Goal: Information Seeking & Learning: Learn about a topic

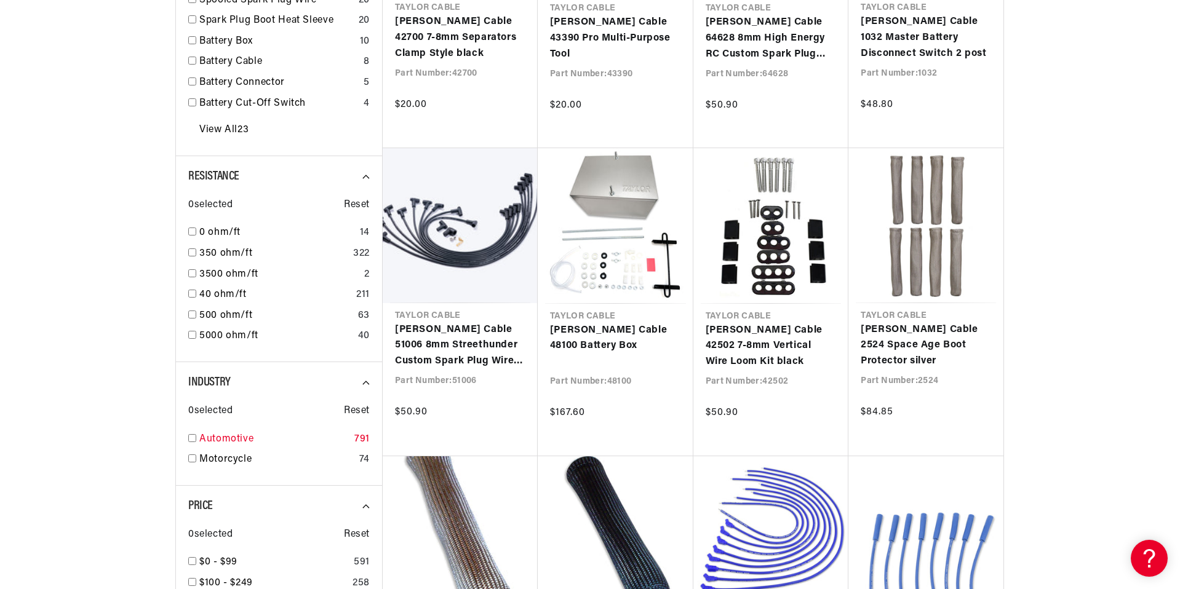
click at [191, 441] on input "checkbox" at bounding box center [192, 438] width 8 height 8
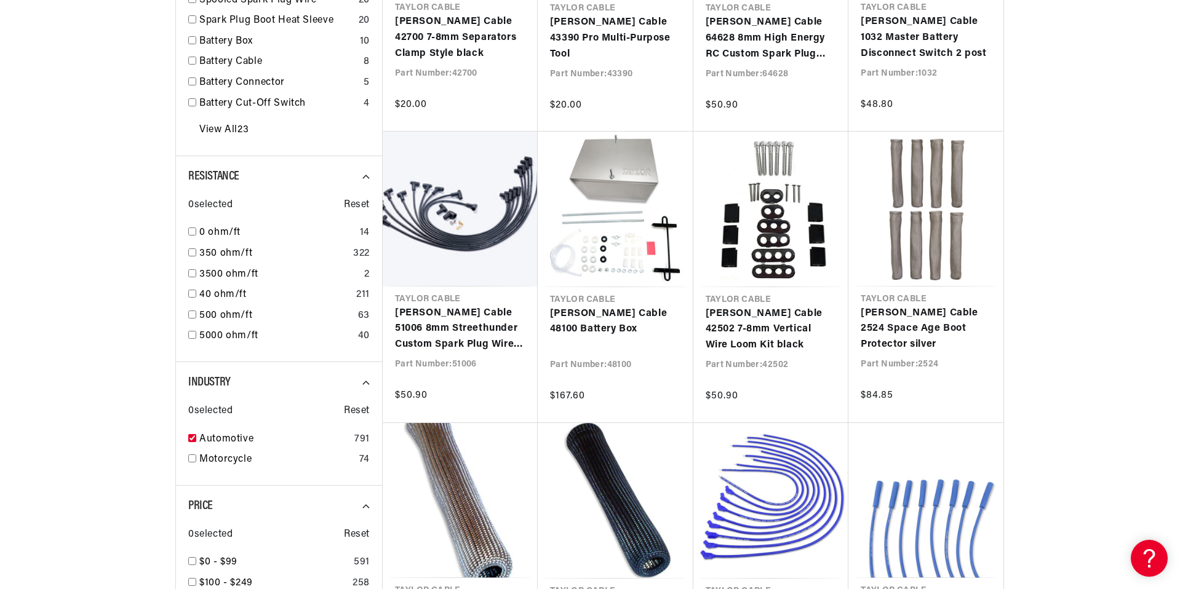
checkbox input "true"
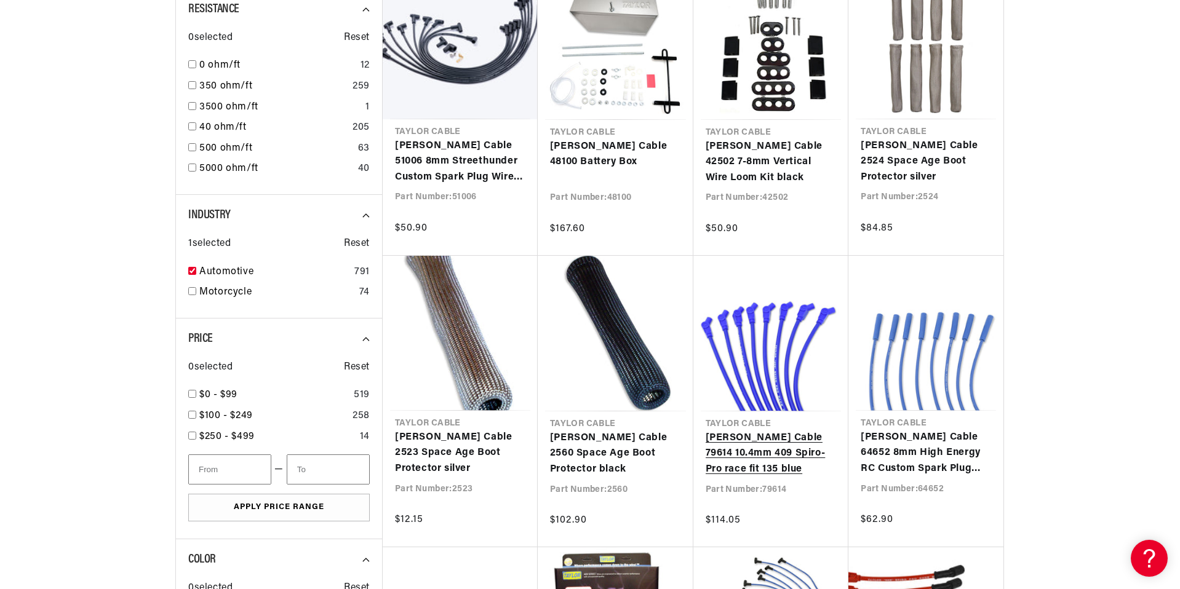
scroll to position [0, 373]
click at [746, 431] on link "Taylor Cable 79614 10.4mm 409 Spiro-Pro race fit 135 blue" at bounding box center [771, 454] width 131 height 47
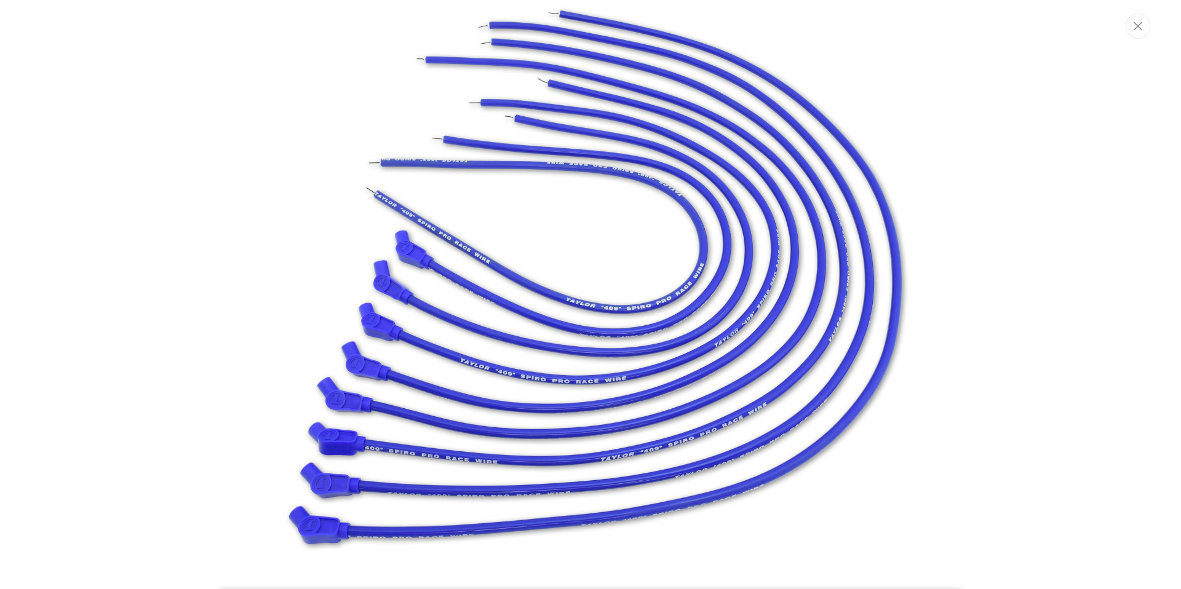
scroll to position [0, 373]
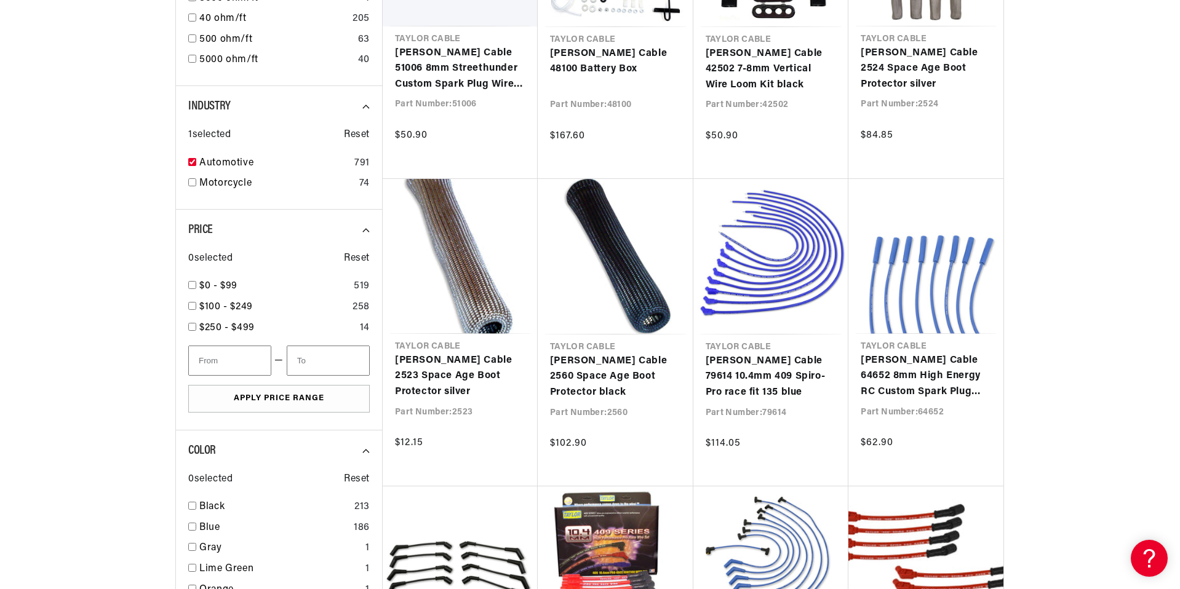
scroll to position [1160, 0]
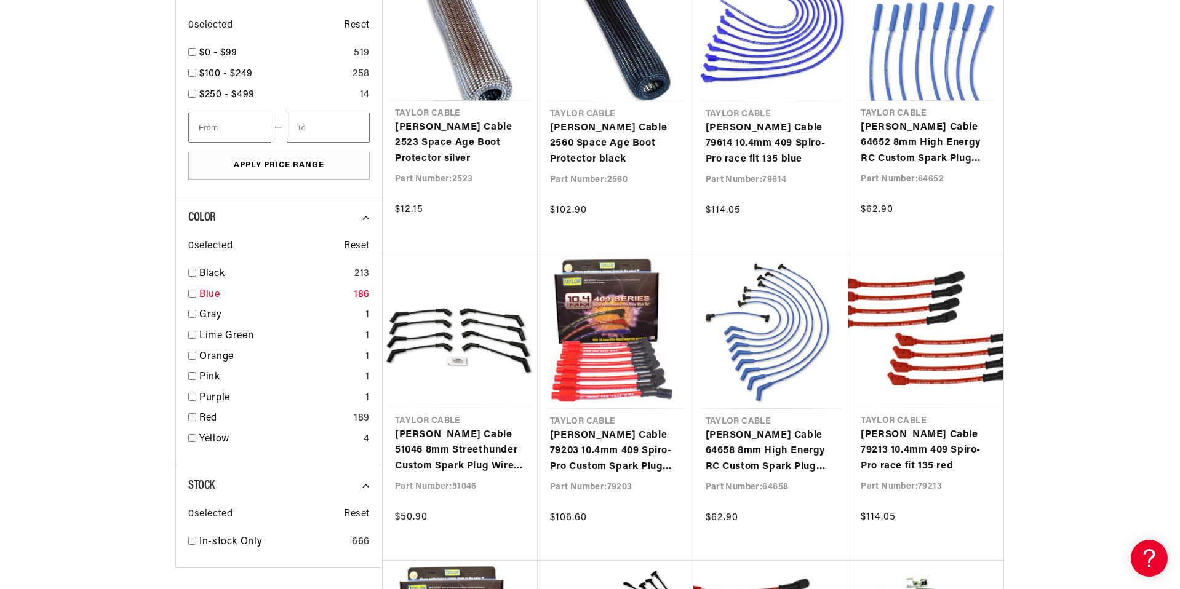
click at [191, 292] on input "checkbox" at bounding box center [192, 294] width 8 height 8
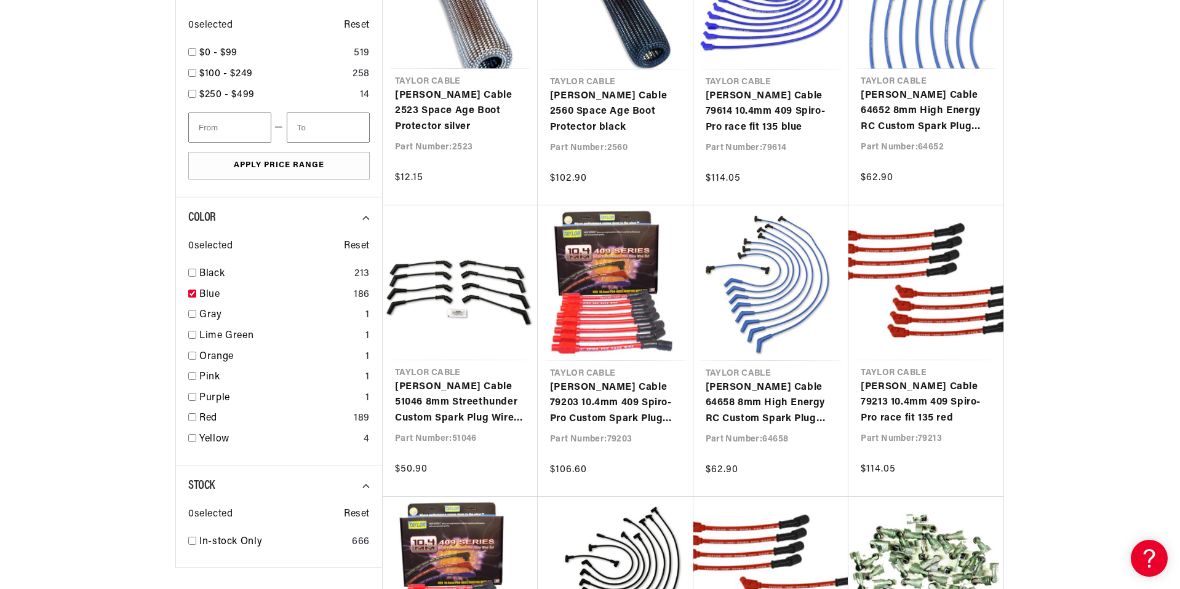
checkbox input "true"
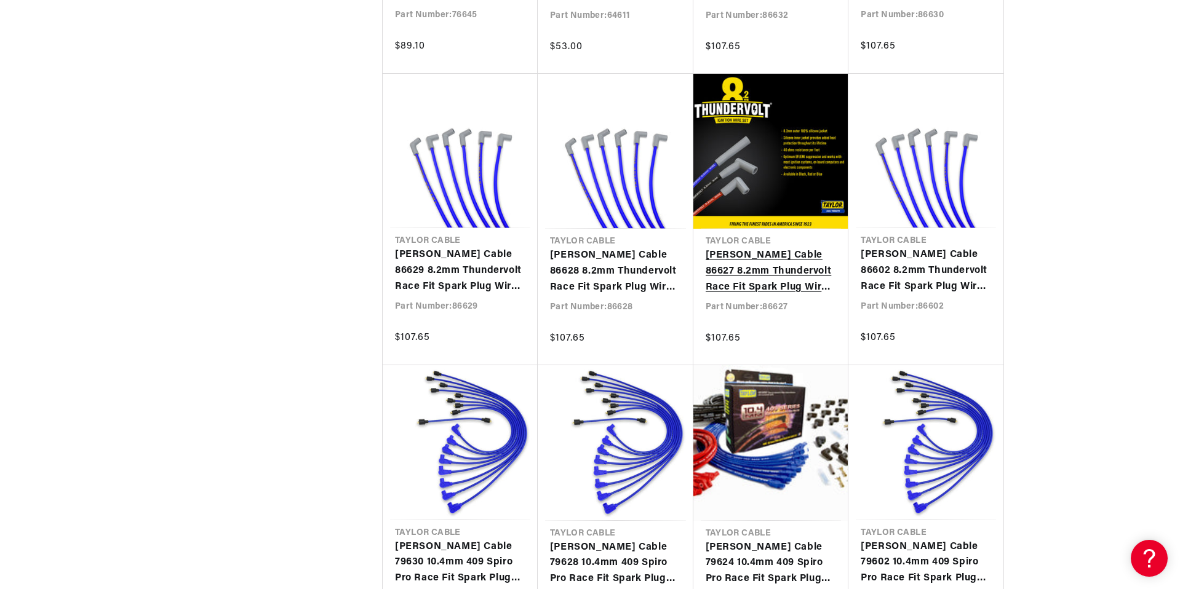
scroll to position [0, 373]
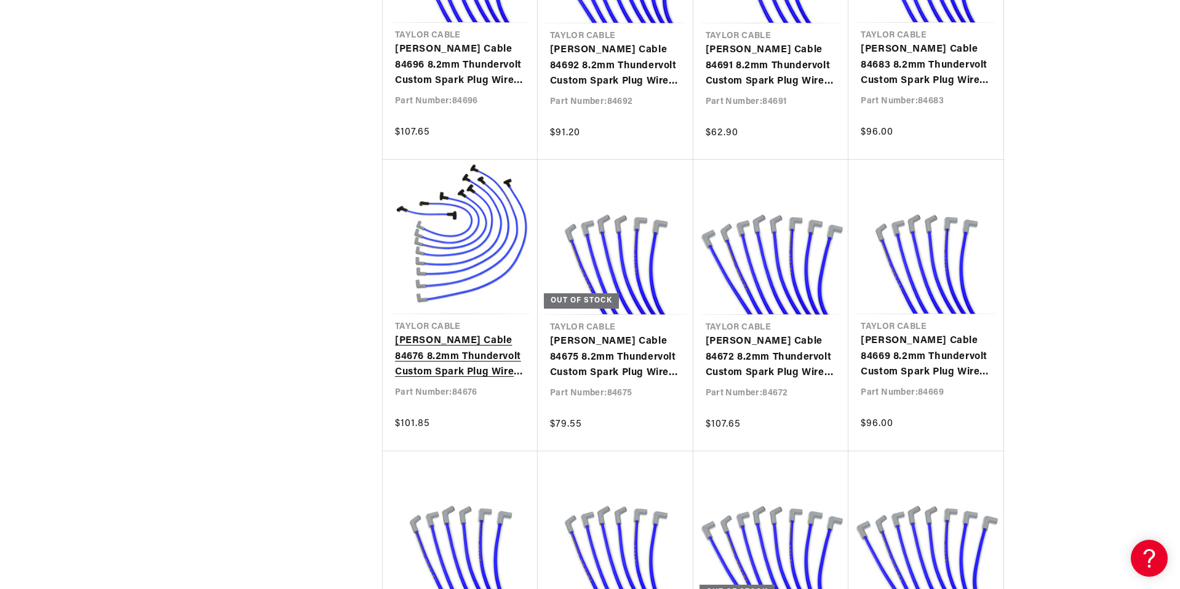
scroll to position [4134, 0]
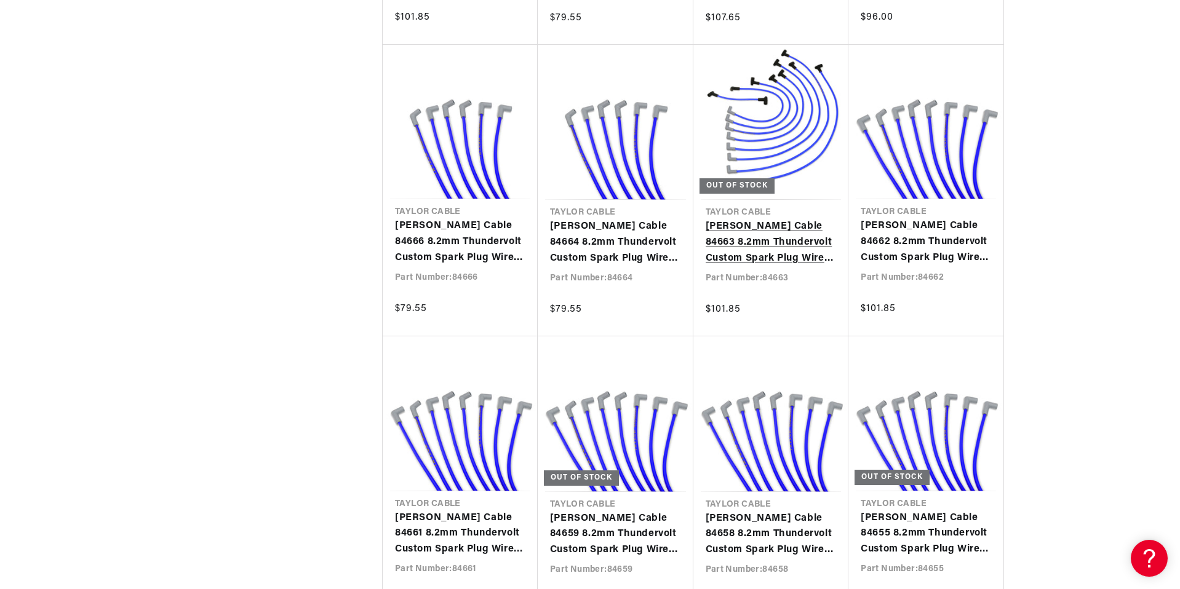
scroll to position [0, 373]
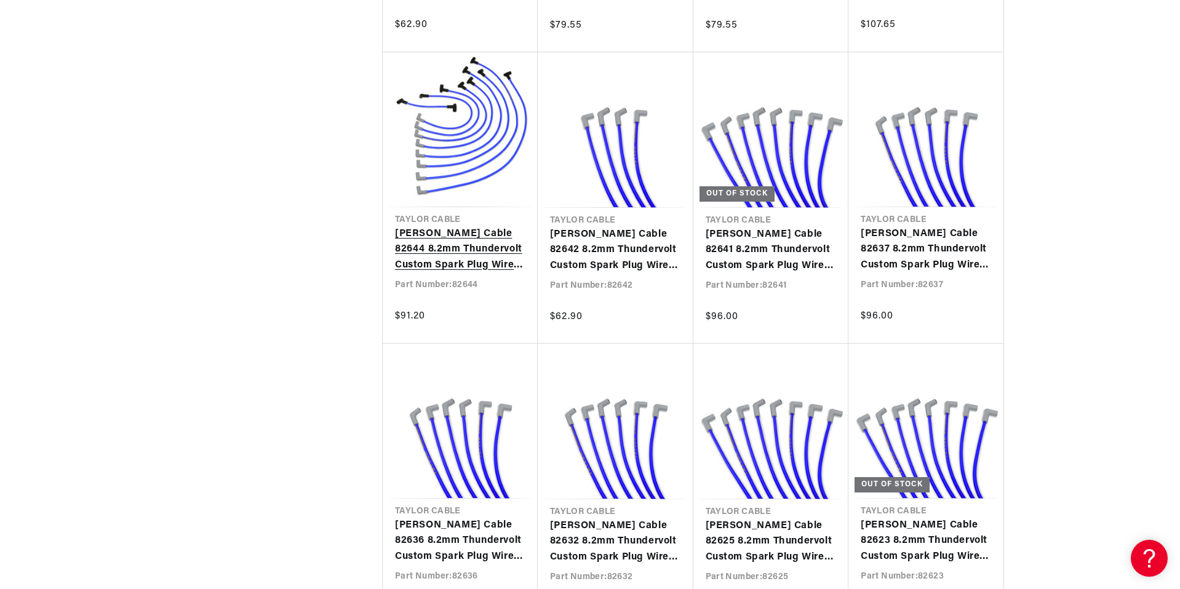
scroll to position [6879, 0]
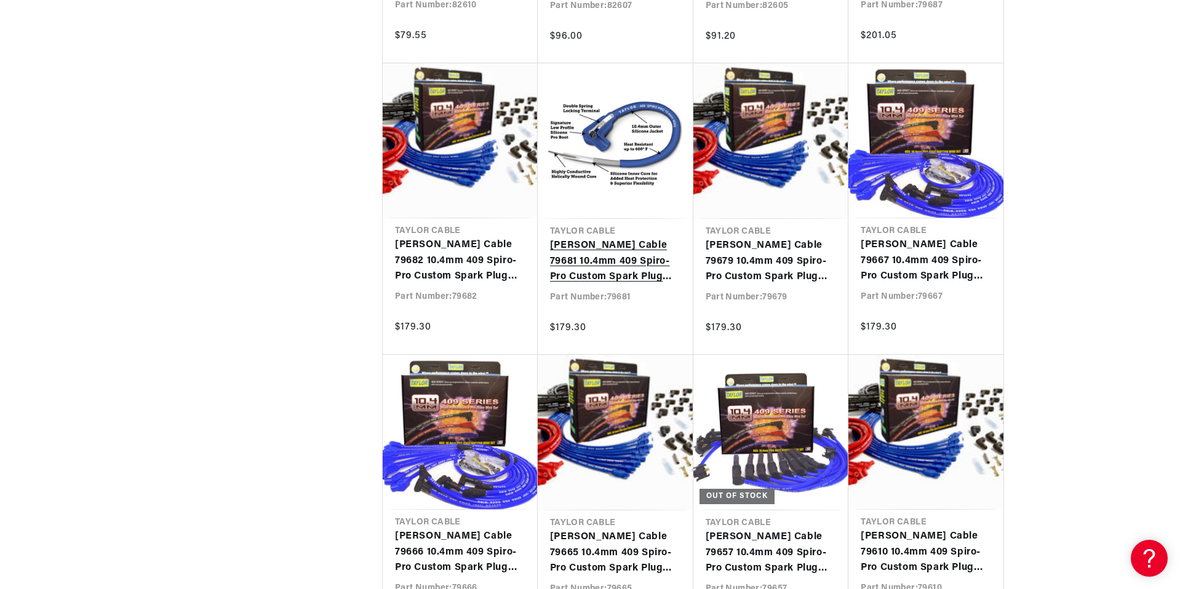
click at [592, 238] on link "[PERSON_NAME] Cable 79681 10.4mm 409 Spiro-Pro Custom Spark Plug Wires blue" at bounding box center [615, 261] width 131 height 47
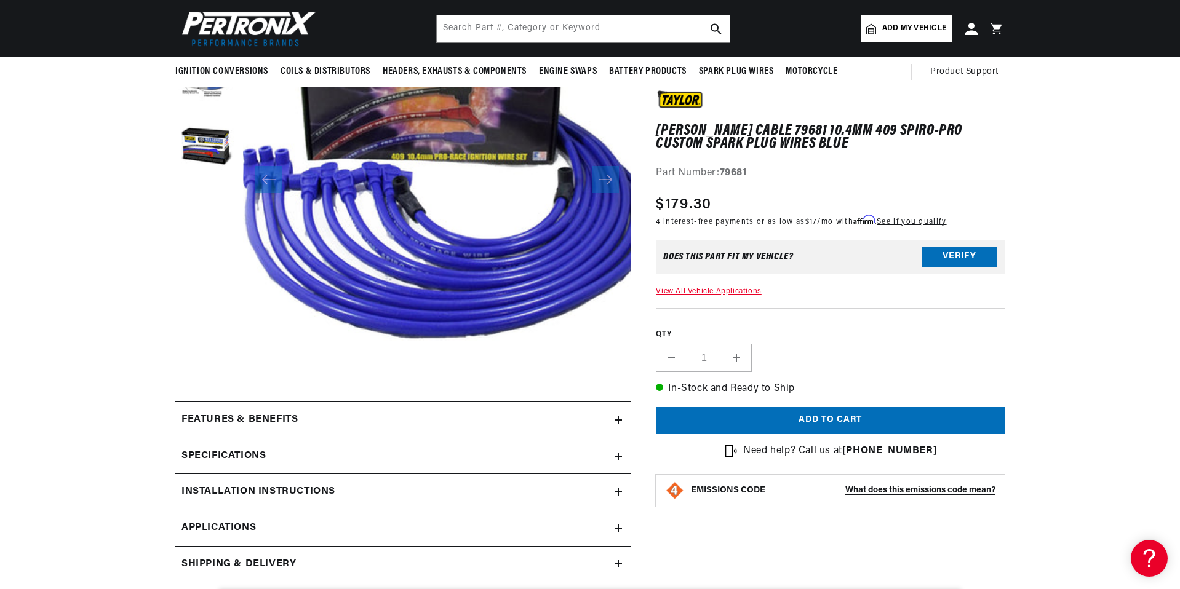
scroll to position [39, 0]
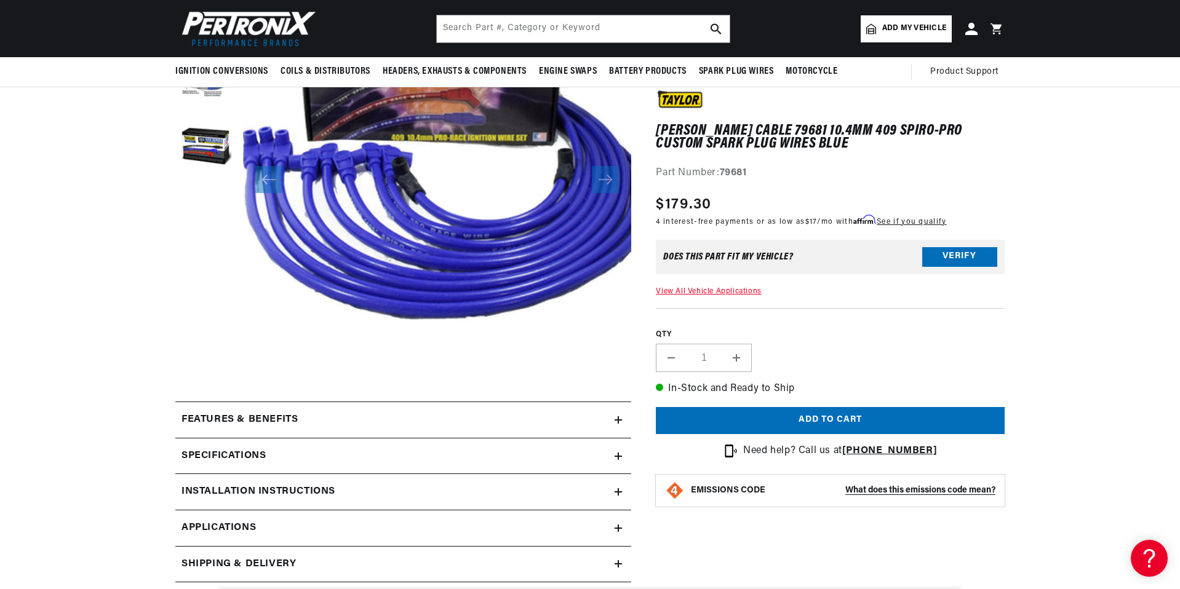
click at [320, 525] on link "Applications" at bounding box center [403, 529] width 456 height 36
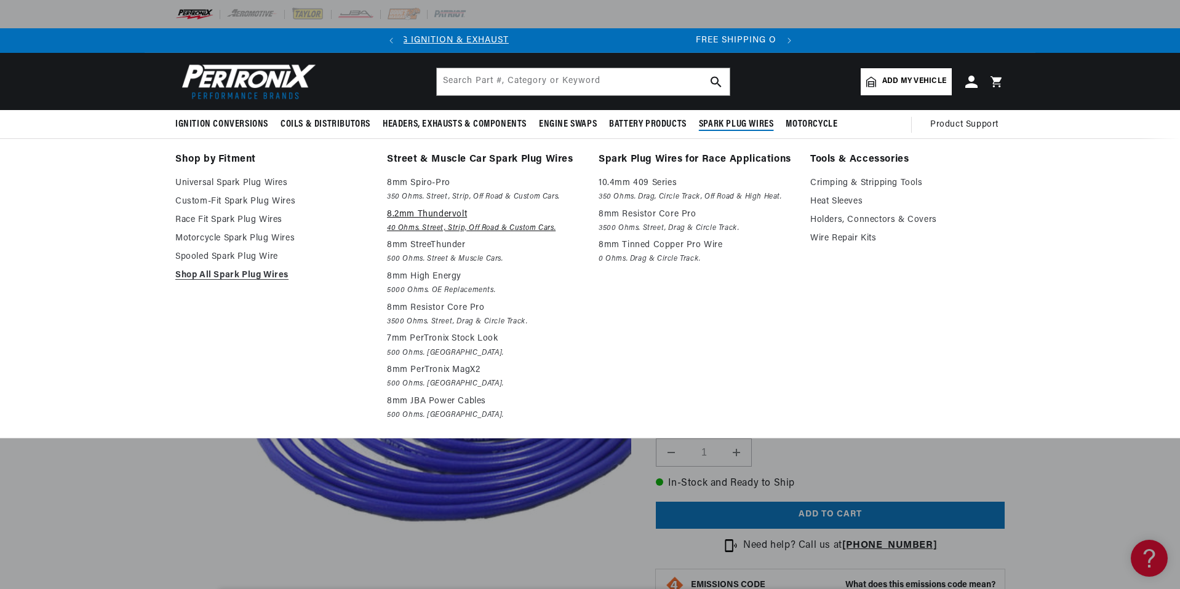
scroll to position [0, 373]
click at [417, 214] on p "8.2mm Thundervolt" at bounding box center [484, 214] width 194 height 15
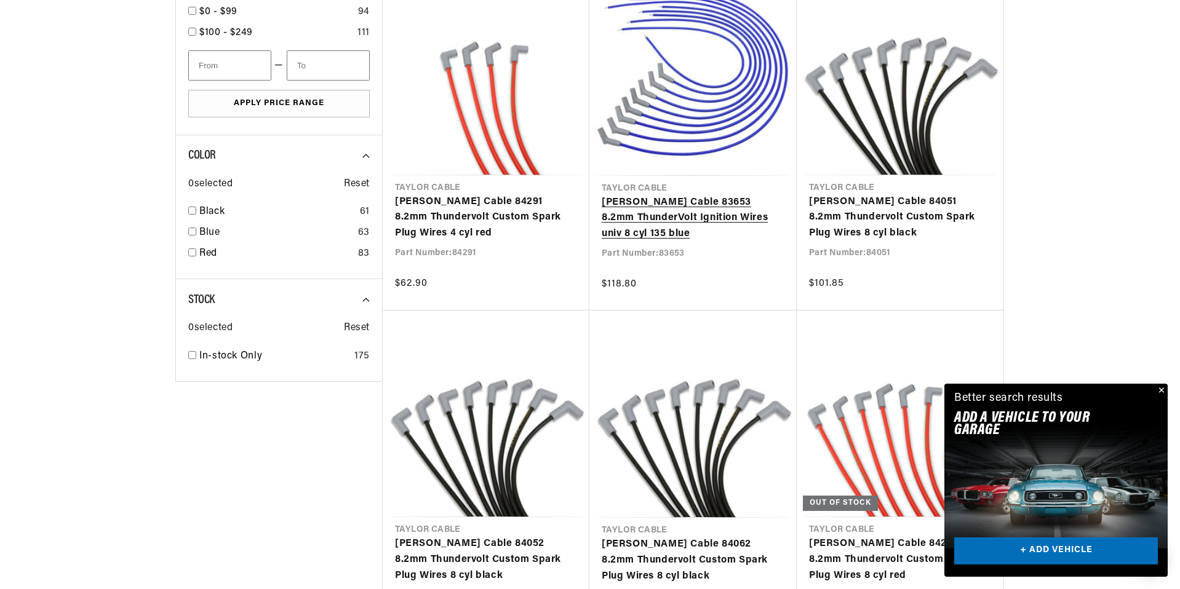
scroll to position [0, 373]
click at [692, 195] on link "[PERSON_NAME] Cable 83653 8.2mm ThunderVolt Ignition Wires univ 8 cyl 135 blue" at bounding box center [693, 218] width 183 height 47
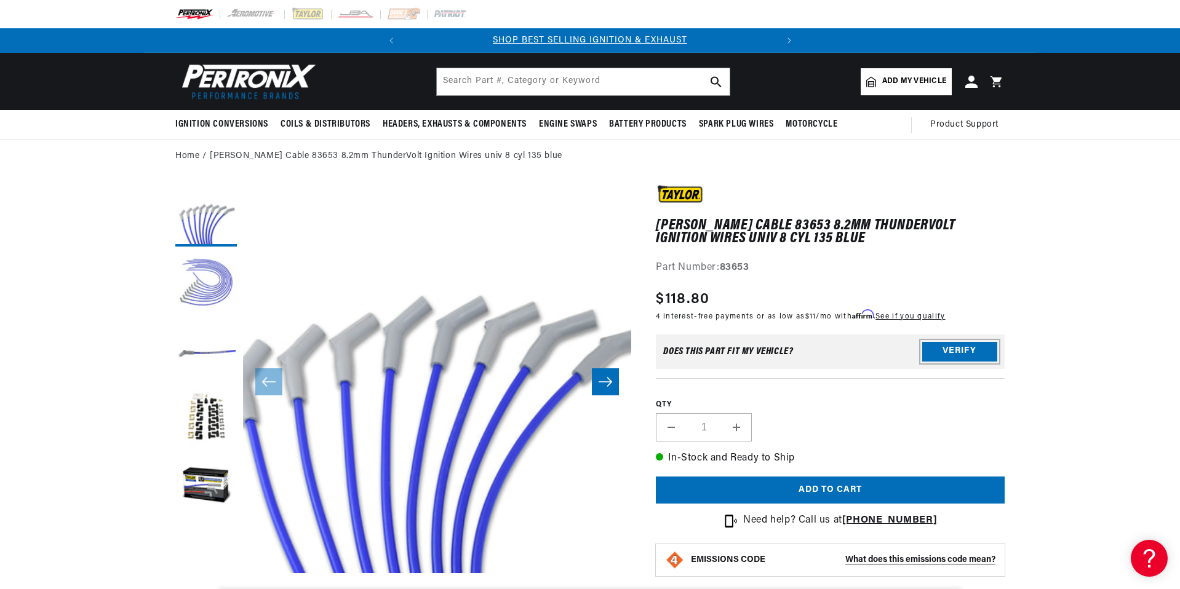
click at [957, 356] on button "Verify" at bounding box center [959, 352] width 75 height 20
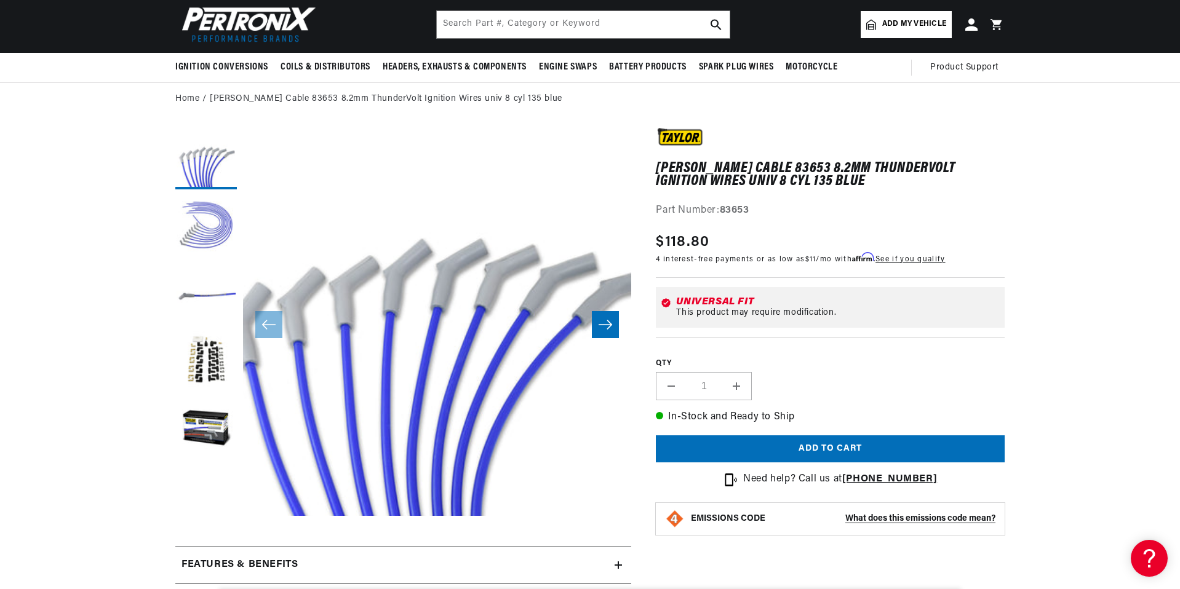
scroll to position [111, 0]
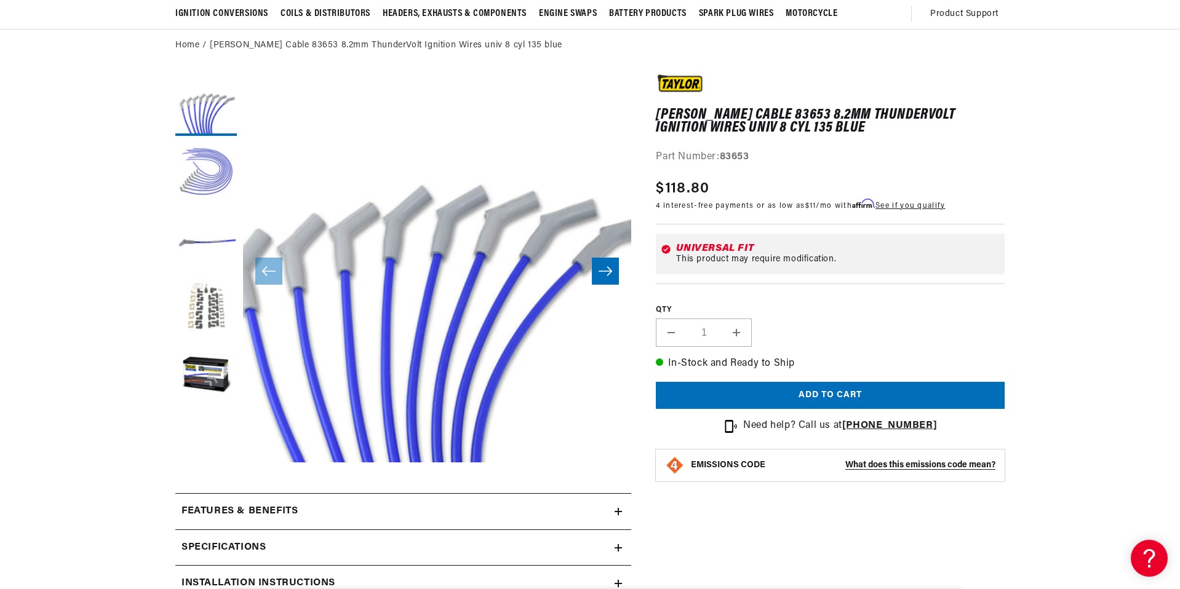
click at [205, 309] on button "Load image 4 in gallery view" at bounding box center [206, 308] width 62 height 62
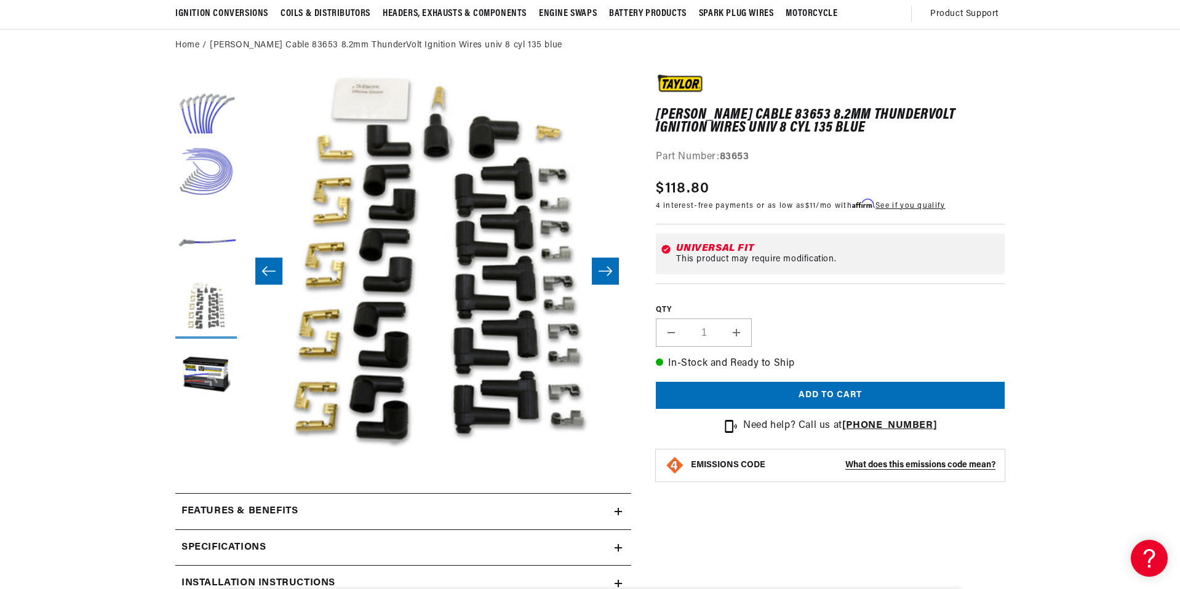
scroll to position [0, 0]
click at [213, 95] on button "Load image 1 in gallery view" at bounding box center [206, 105] width 62 height 62
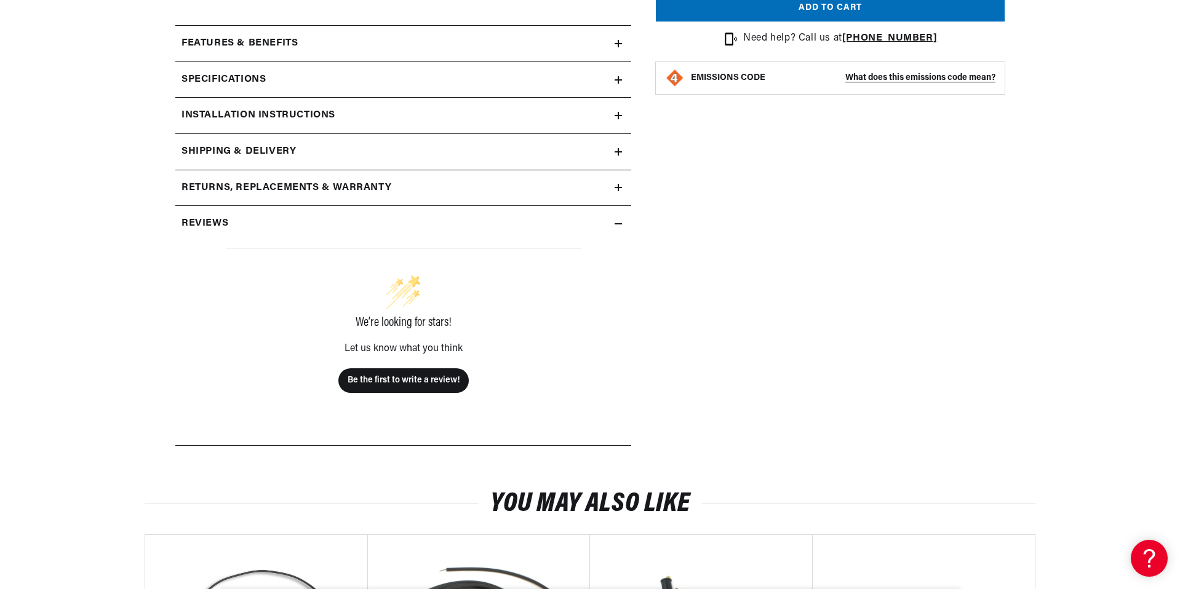
scroll to position [111, 0]
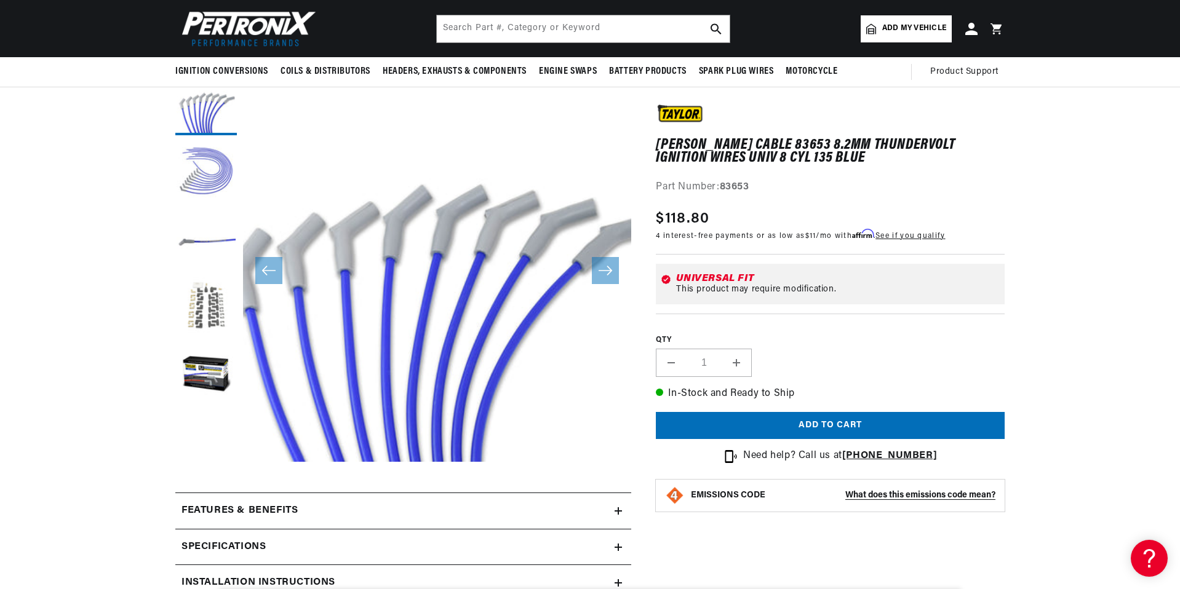
click at [214, 297] on button "Load image 4 in gallery view" at bounding box center [206, 308] width 62 height 62
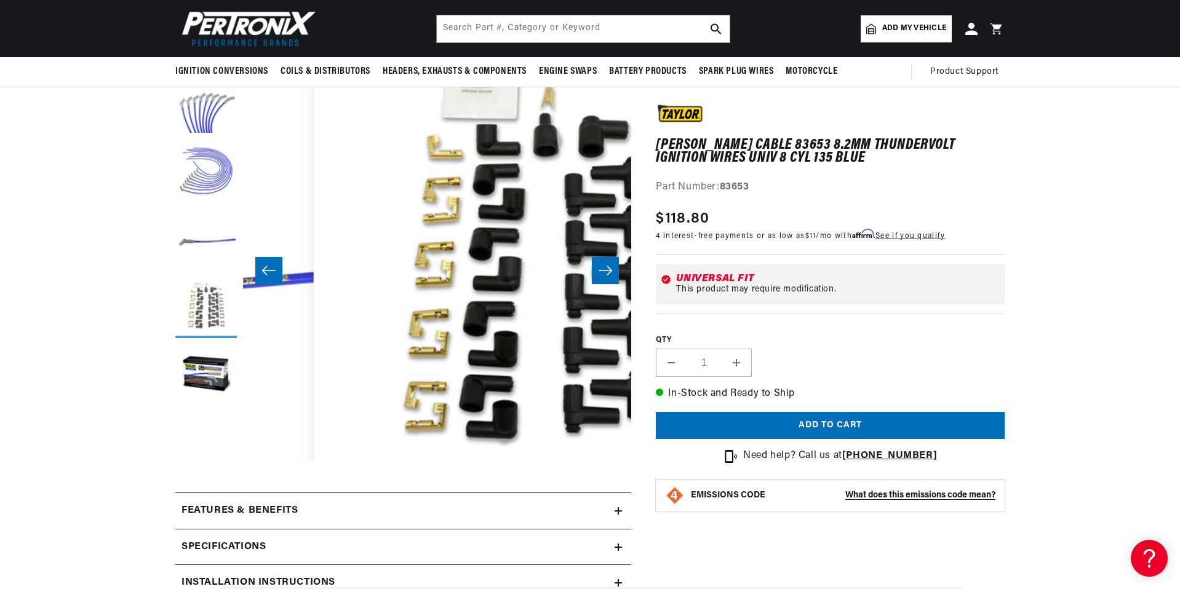
scroll to position [0, 1165]
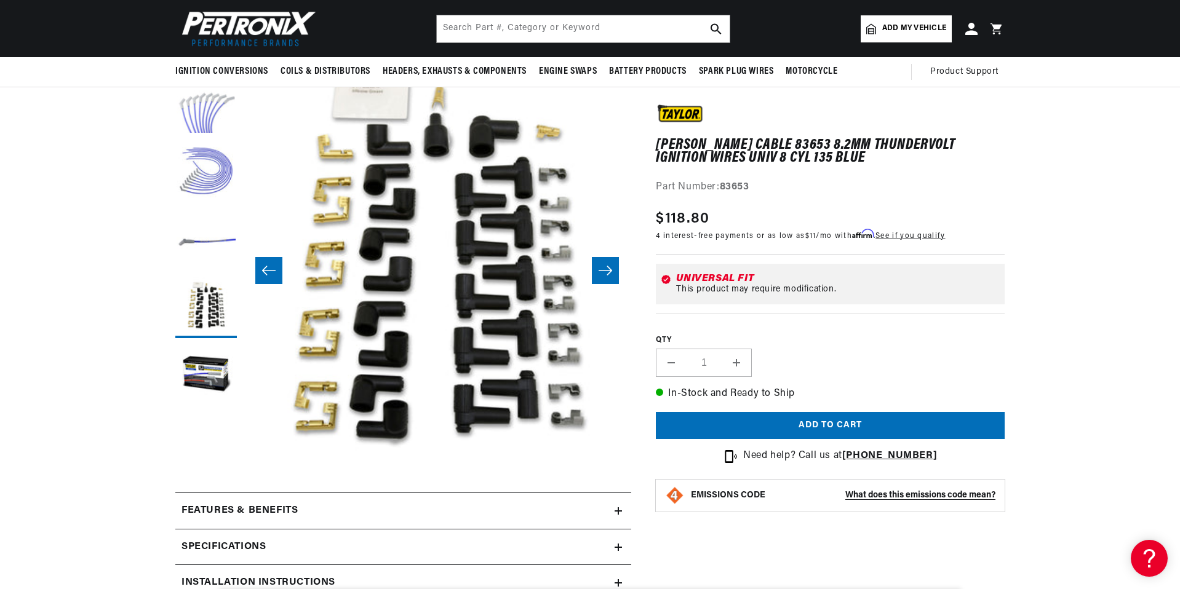
click at [217, 113] on button "Load image 1 in gallery view" at bounding box center [206, 105] width 62 height 62
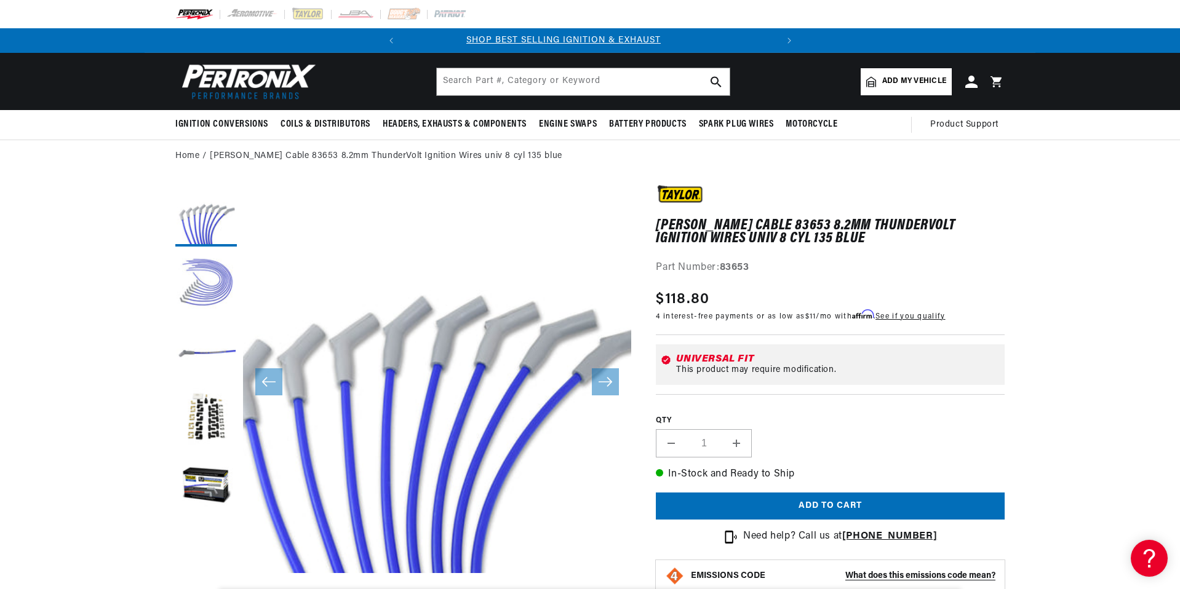
scroll to position [0, 0]
click at [204, 277] on button "Load image 2 in gallery view" at bounding box center [206, 284] width 62 height 62
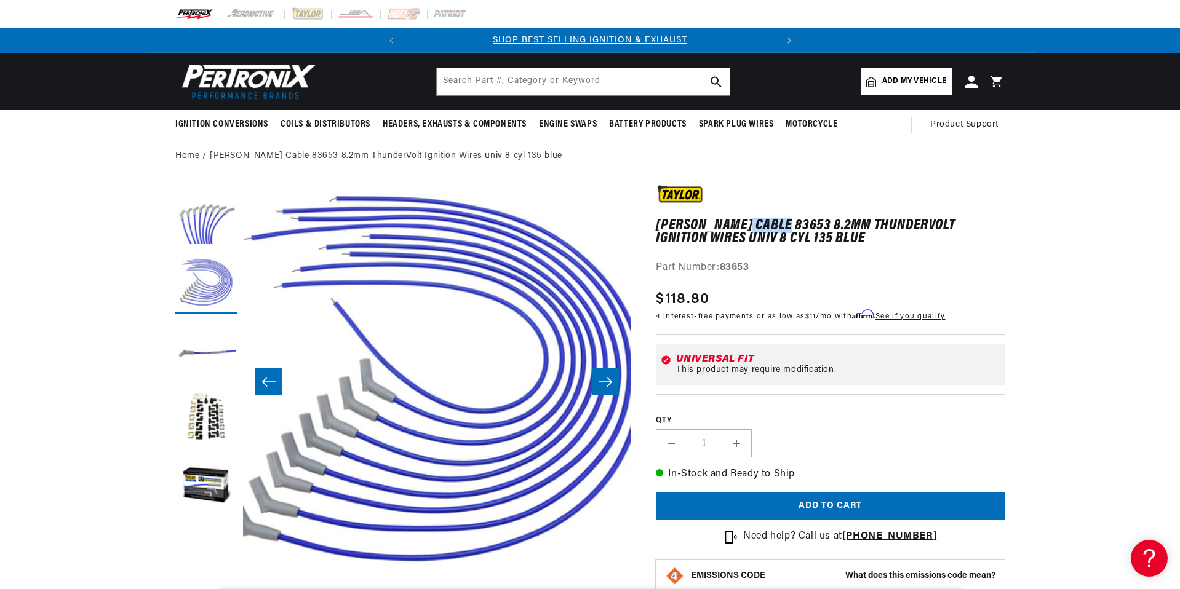
drag, startPoint x: 740, startPoint y: 220, endPoint x: 780, endPoint y: 222, distance: 39.4
click at [780, 222] on h1 "[PERSON_NAME] Cable 83653 8.2mm ThunderVolt Ignition Wires univ 8 cyl 135 blue" at bounding box center [830, 232] width 349 height 25
copy h1 "83653"
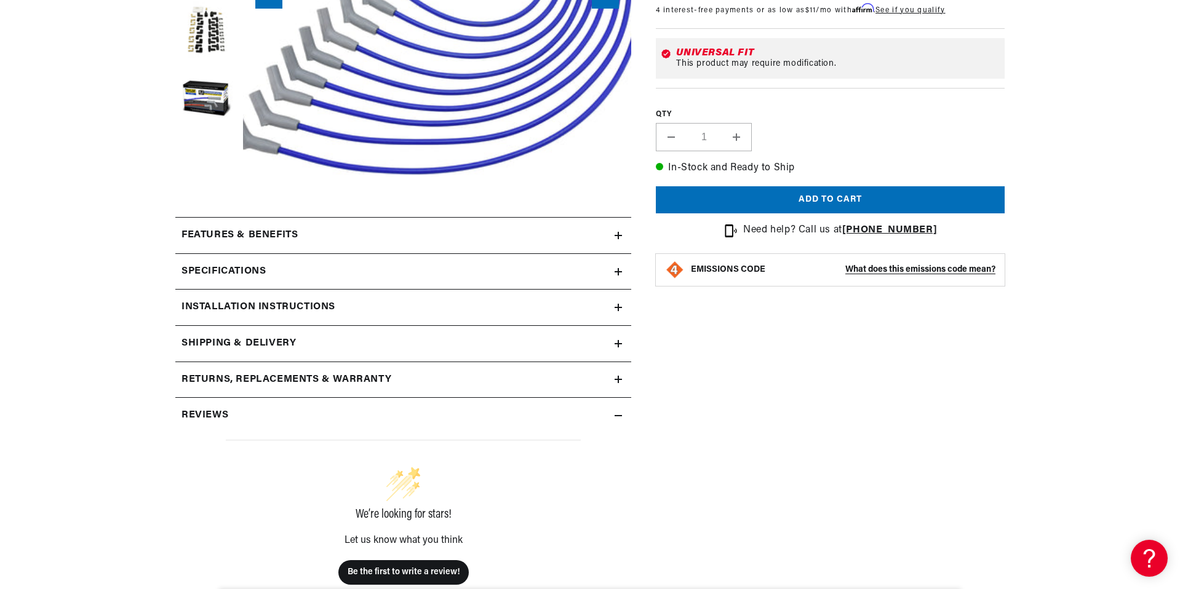
scroll to position [394, 0]
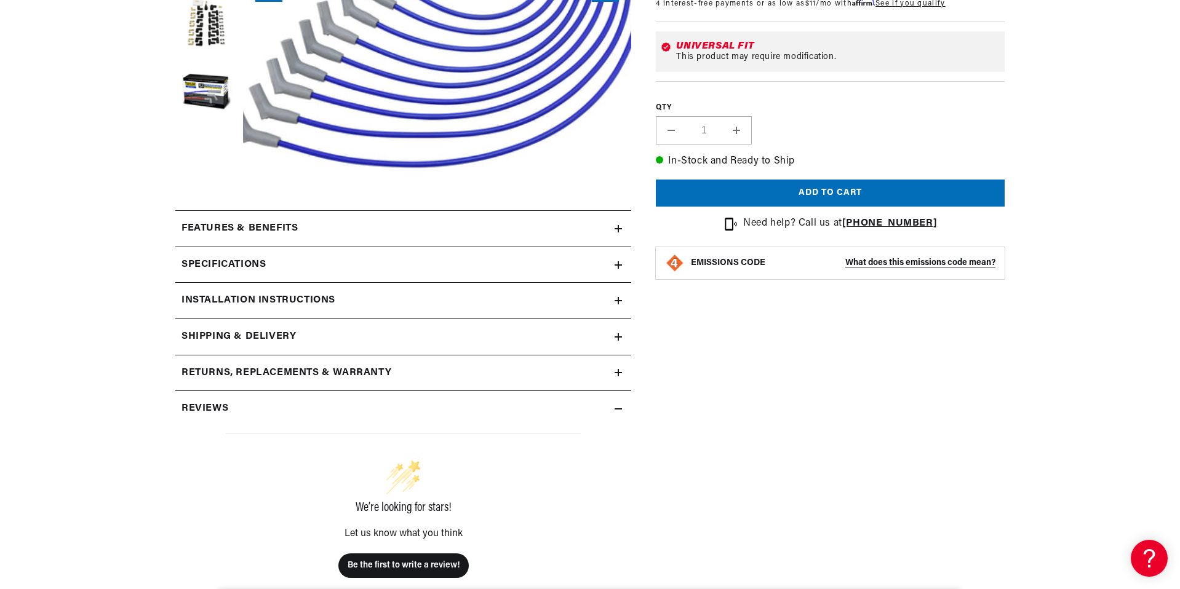
click at [281, 234] on h2 "Features & Benefits" at bounding box center [240, 229] width 116 height 16
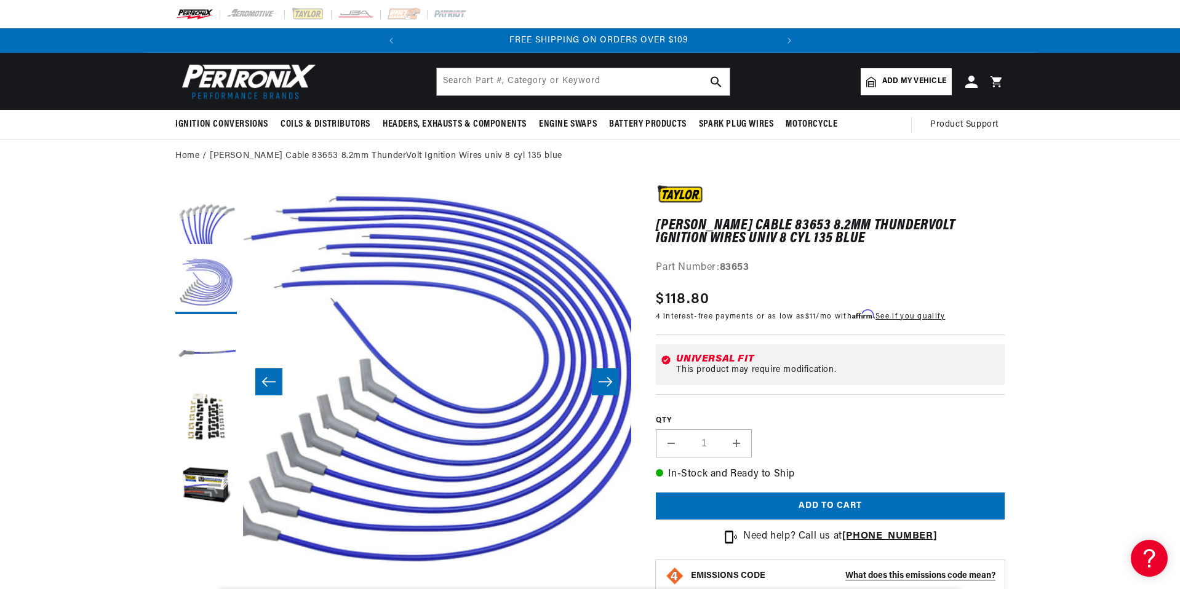
scroll to position [0, 373]
click at [771, 222] on h1 "[PERSON_NAME] Cable 83653 8.2mm ThunderVolt Ignition Wires univ 8 cyl 135 blue" at bounding box center [830, 232] width 349 height 25
drag, startPoint x: 763, startPoint y: 225, endPoint x: 741, endPoint y: 223, distance: 22.2
click at [741, 223] on h1 "[PERSON_NAME] Cable 83653 8.2mm ThunderVolt Ignition Wires univ 8 cyl 135 blue" at bounding box center [830, 232] width 349 height 25
copy h1 "83653"
